Goal: Obtain resource: Obtain resource

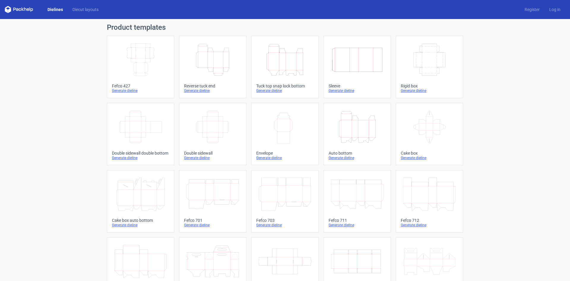
click at [218, 61] on icon "Height Depth Width" at bounding box center [213, 59] width 53 height 33
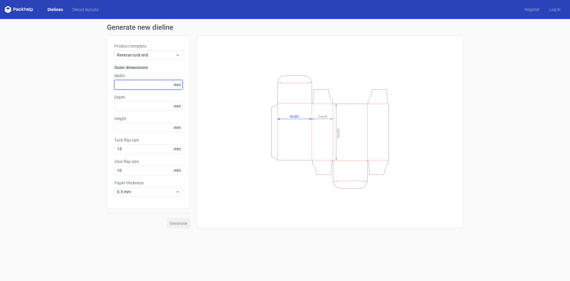
click at [145, 84] on input "text" at bounding box center [148, 85] width 68 height 10
type input "38"
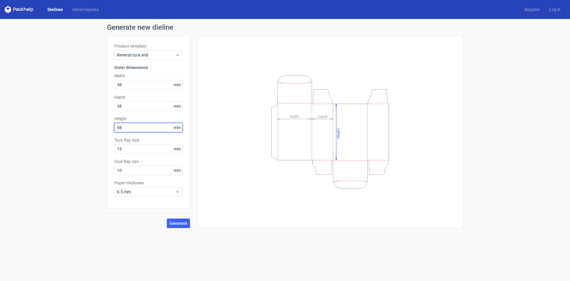
type input "98"
click at [177, 227] on button "Generate" at bounding box center [178, 223] width 23 height 10
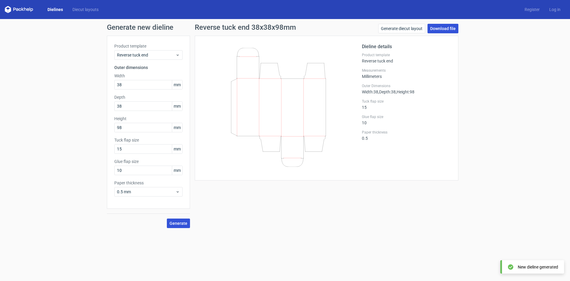
click at [434, 27] on link "Download file" at bounding box center [443, 29] width 31 height 10
